Goal: Entertainment & Leisure: Browse casually

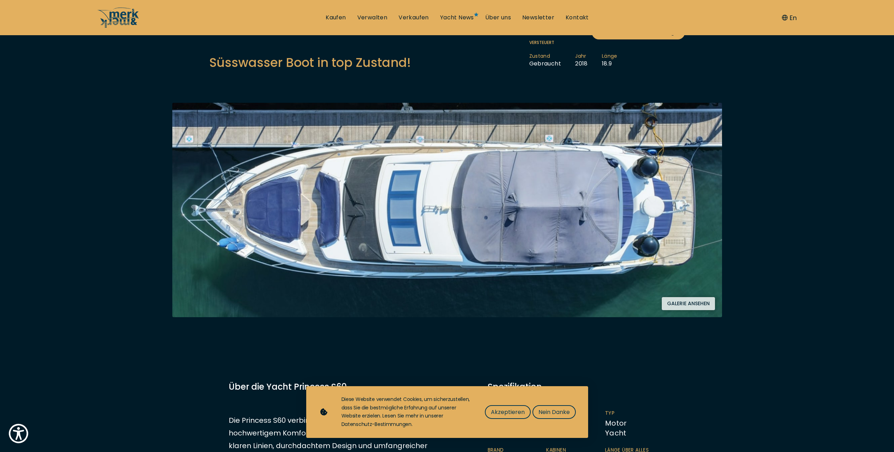
scroll to position [70, 0]
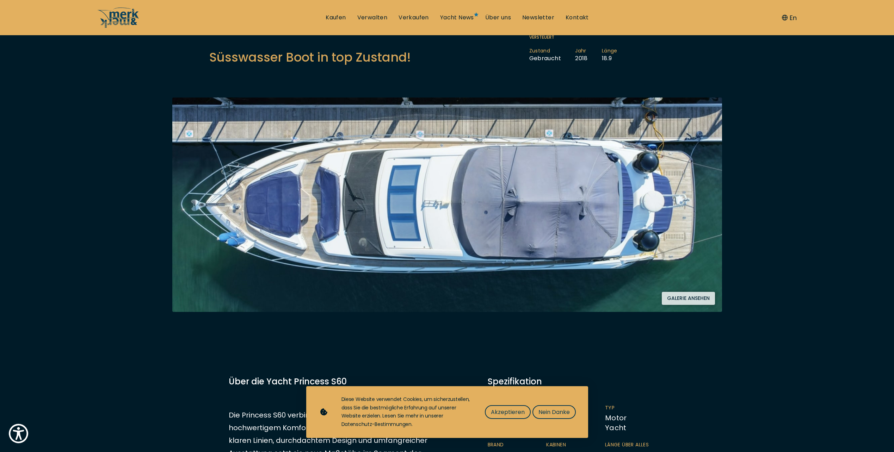
click at [685, 298] on button "Galerie ansehen" at bounding box center [687, 298] width 53 height 13
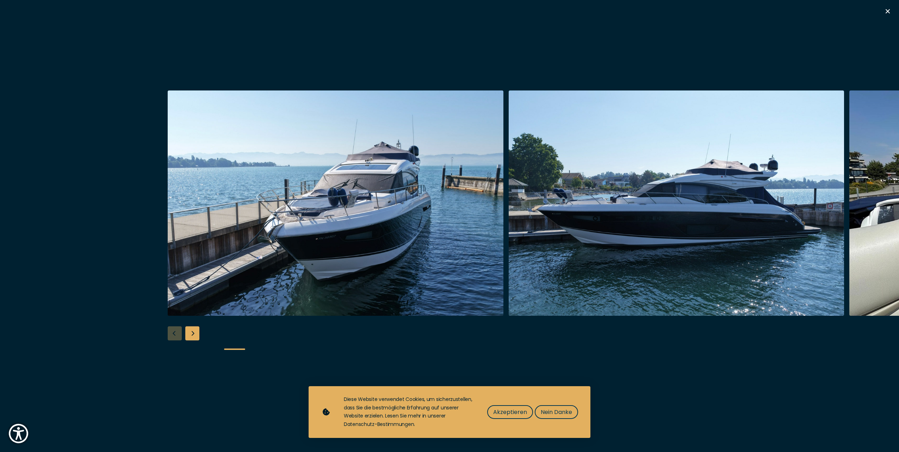
click at [270, 245] on img "button" at bounding box center [336, 203] width 336 height 225
click at [192, 333] on div "Next slide" at bounding box center [192, 333] width 14 height 14
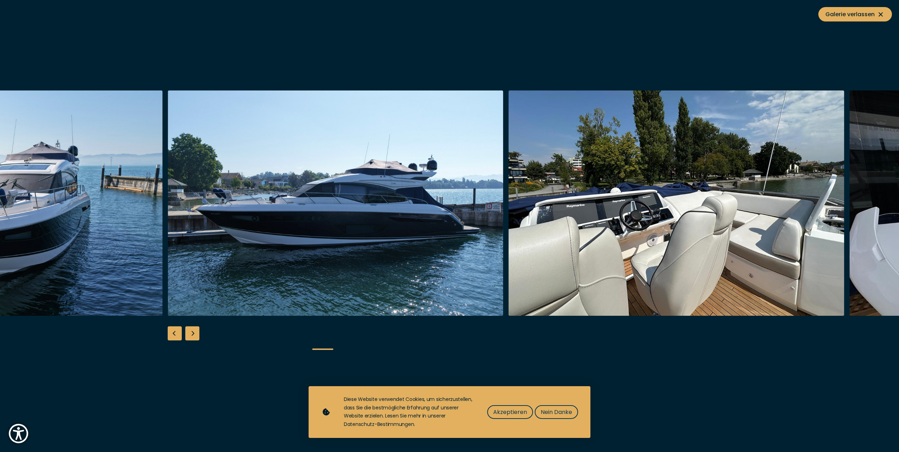
click at [192, 333] on div "Next slide" at bounding box center [192, 333] width 14 height 14
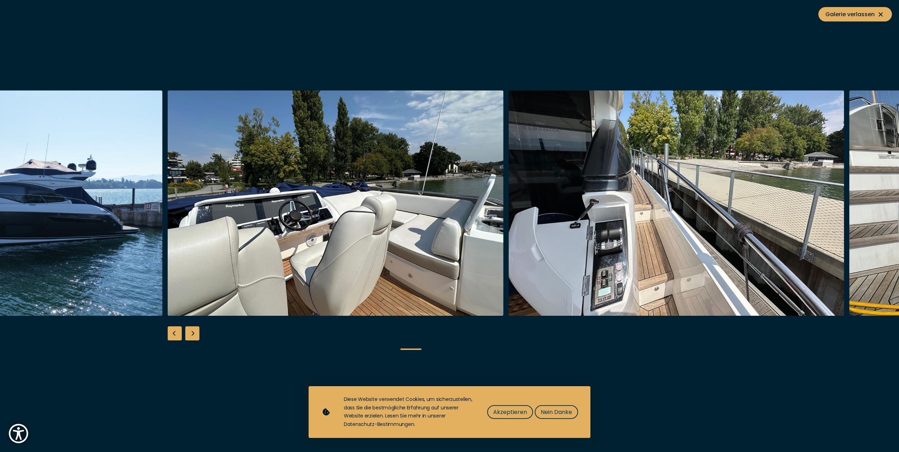
click at [192, 333] on div "Next slide" at bounding box center [192, 333] width 14 height 14
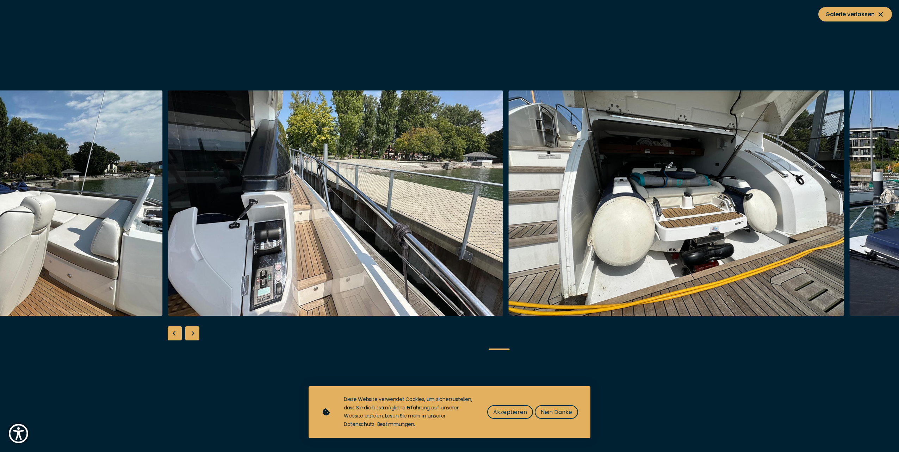
click at [192, 333] on div "Next slide" at bounding box center [192, 333] width 14 height 14
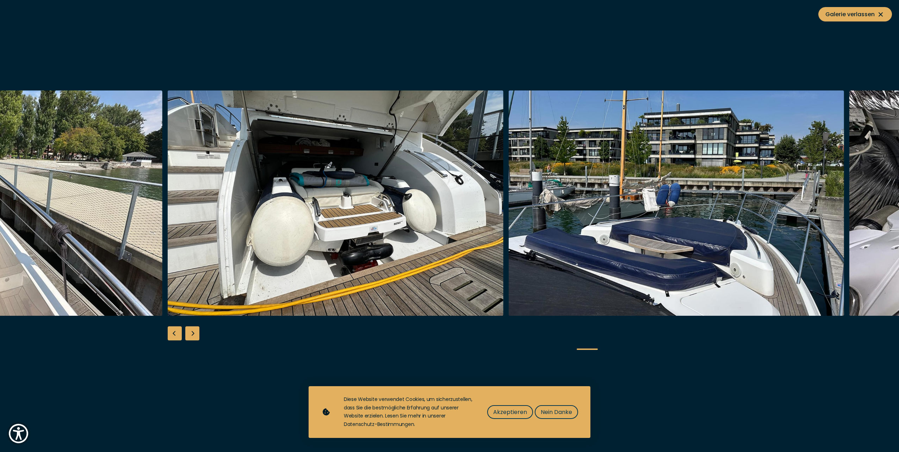
click at [192, 333] on div "Next slide" at bounding box center [192, 333] width 14 height 14
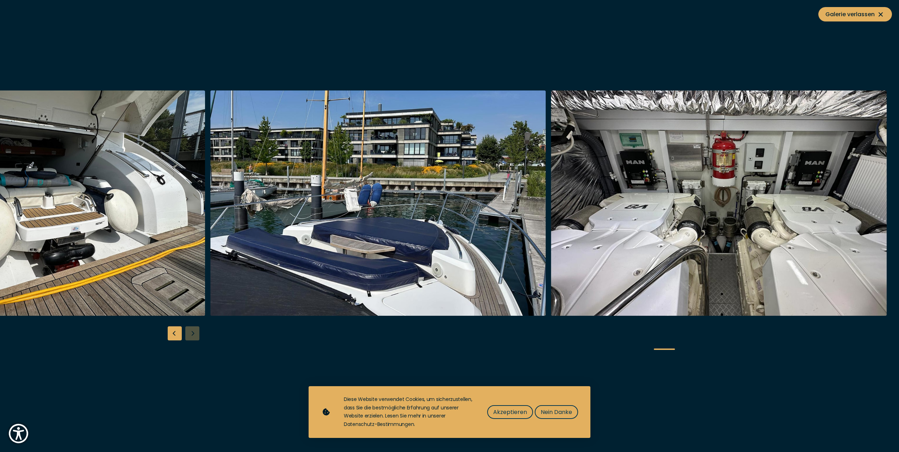
click at [192, 333] on div at bounding box center [449, 226] width 899 height 271
click at [172, 334] on div "Previous slide" at bounding box center [175, 333] width 14 height 14
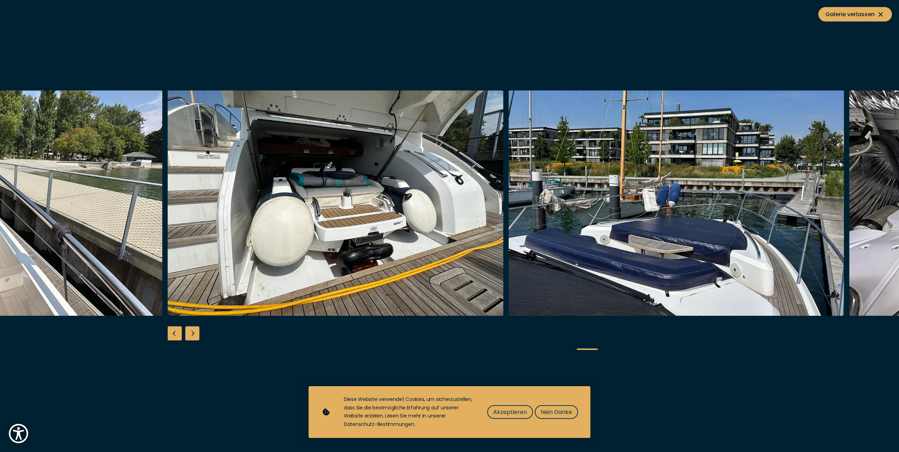
click at [172, 334] on div "Previous slide" at bounding box center [175, 333] width 14 height 14
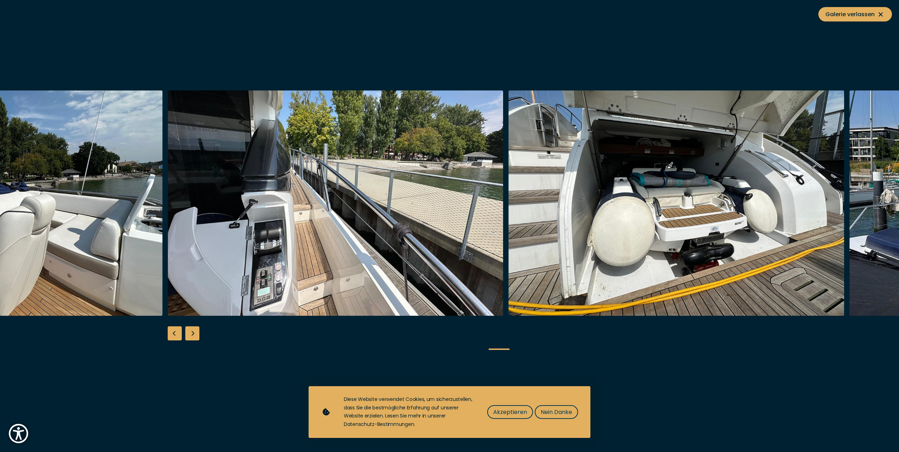
click at [172, 334] on div "Previous slide" at bounding box center [175, 333] width 14 height 14
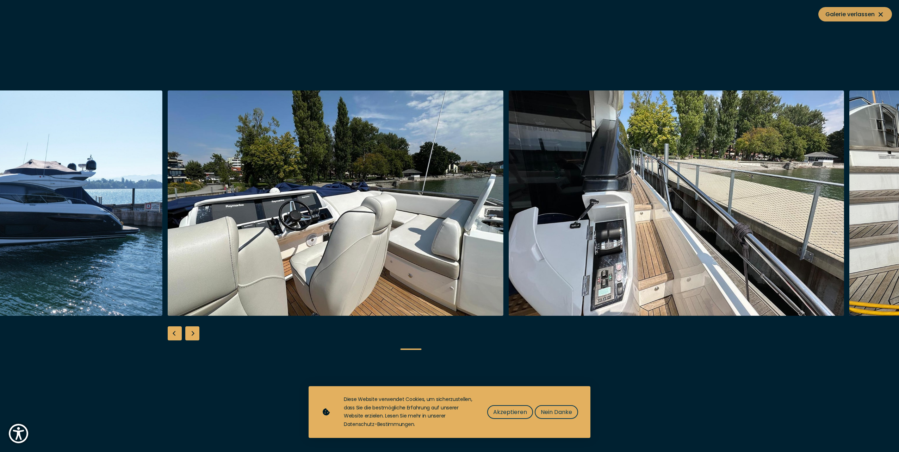
click at [867, 15] on span "Galerie verlassen" at bounding box center [855, 14] width 60 height 9
